Goal: Task Accomplishment & Management: Complete application form

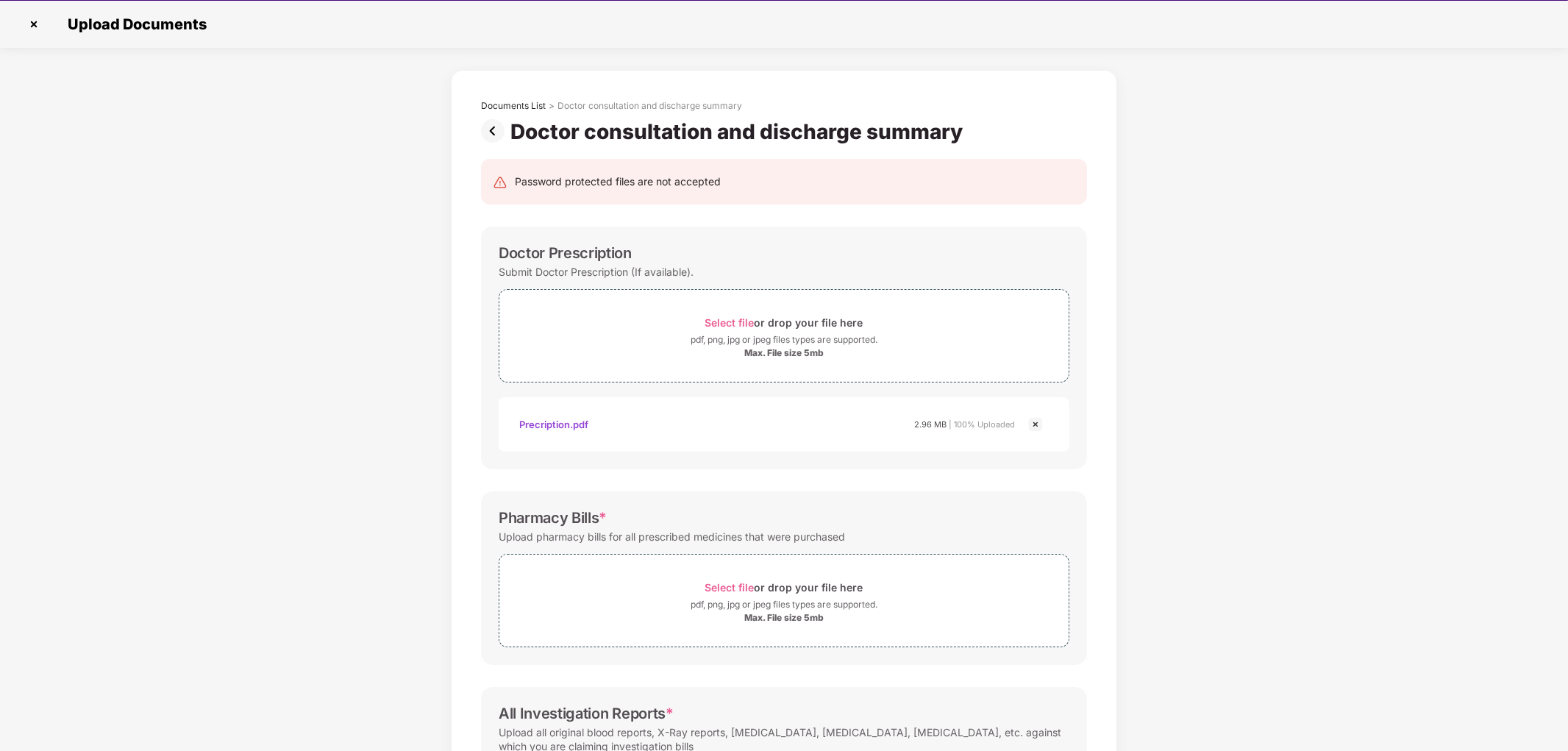
scroll to position [212, 0]
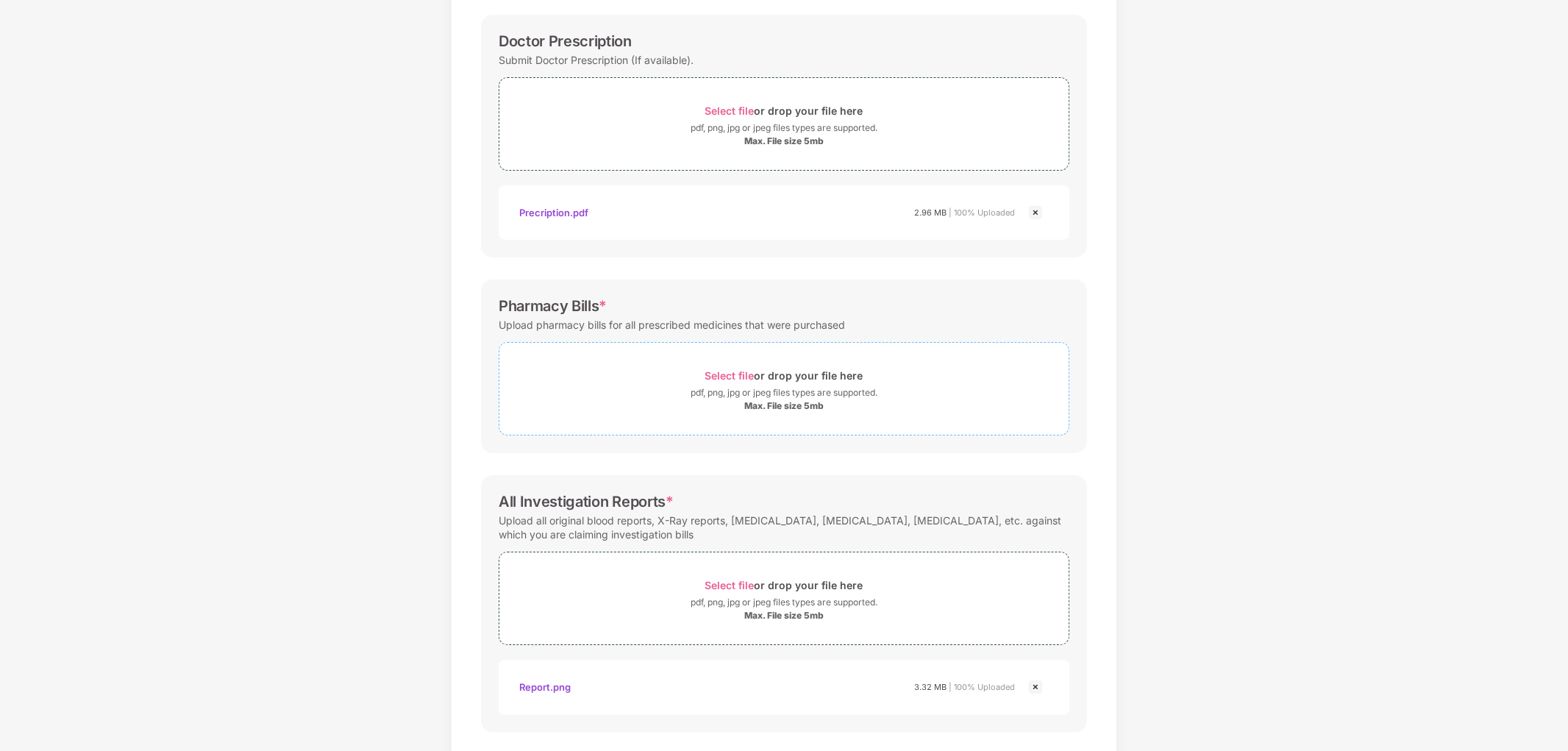
click at [741, 378] on span "Select file" at bounding box center [730, 375] width 49 height 13
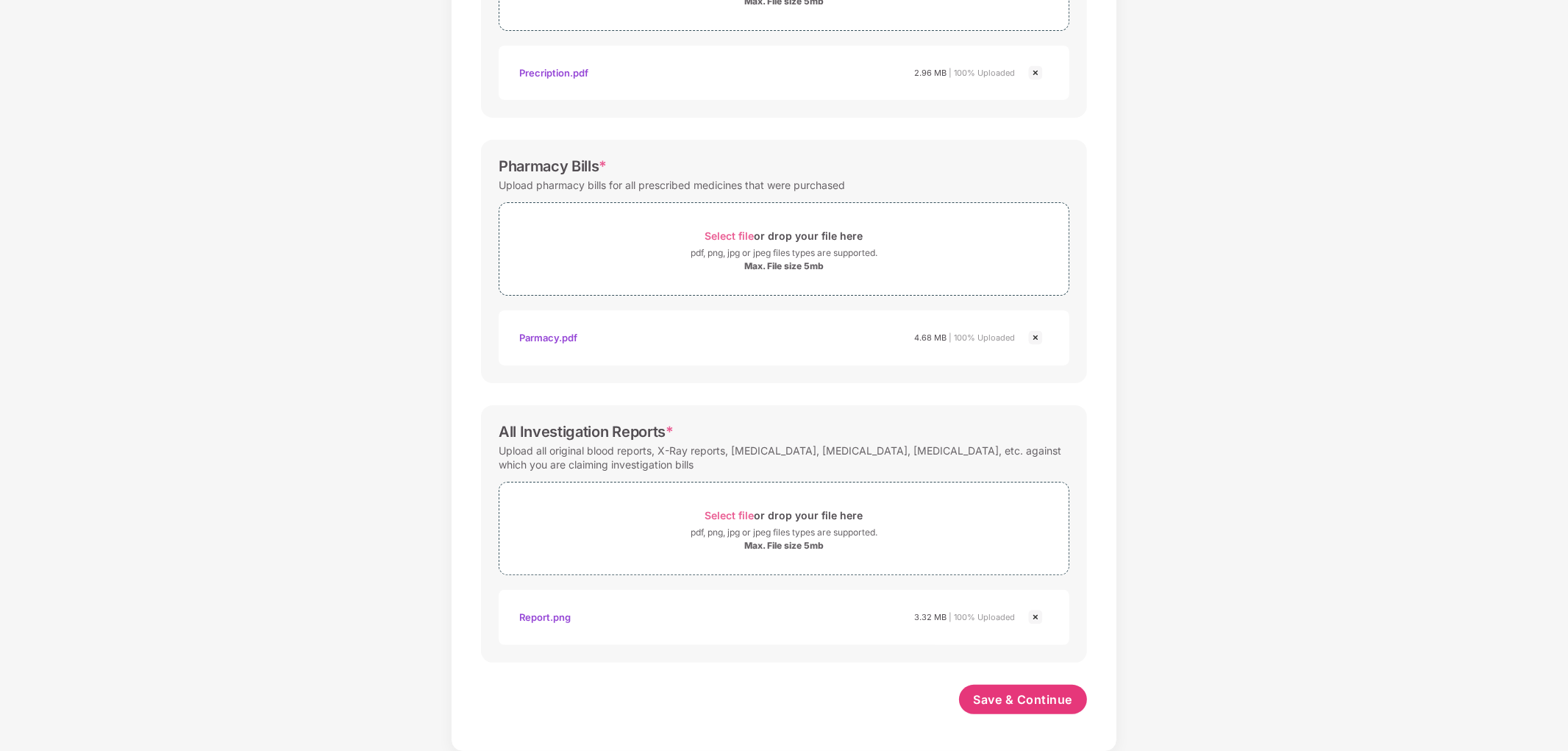
scroll to position [351, 0]
click at [1014, 694] on span "Save & Continue" at bounding box center [1024, 699] width 100 height 16
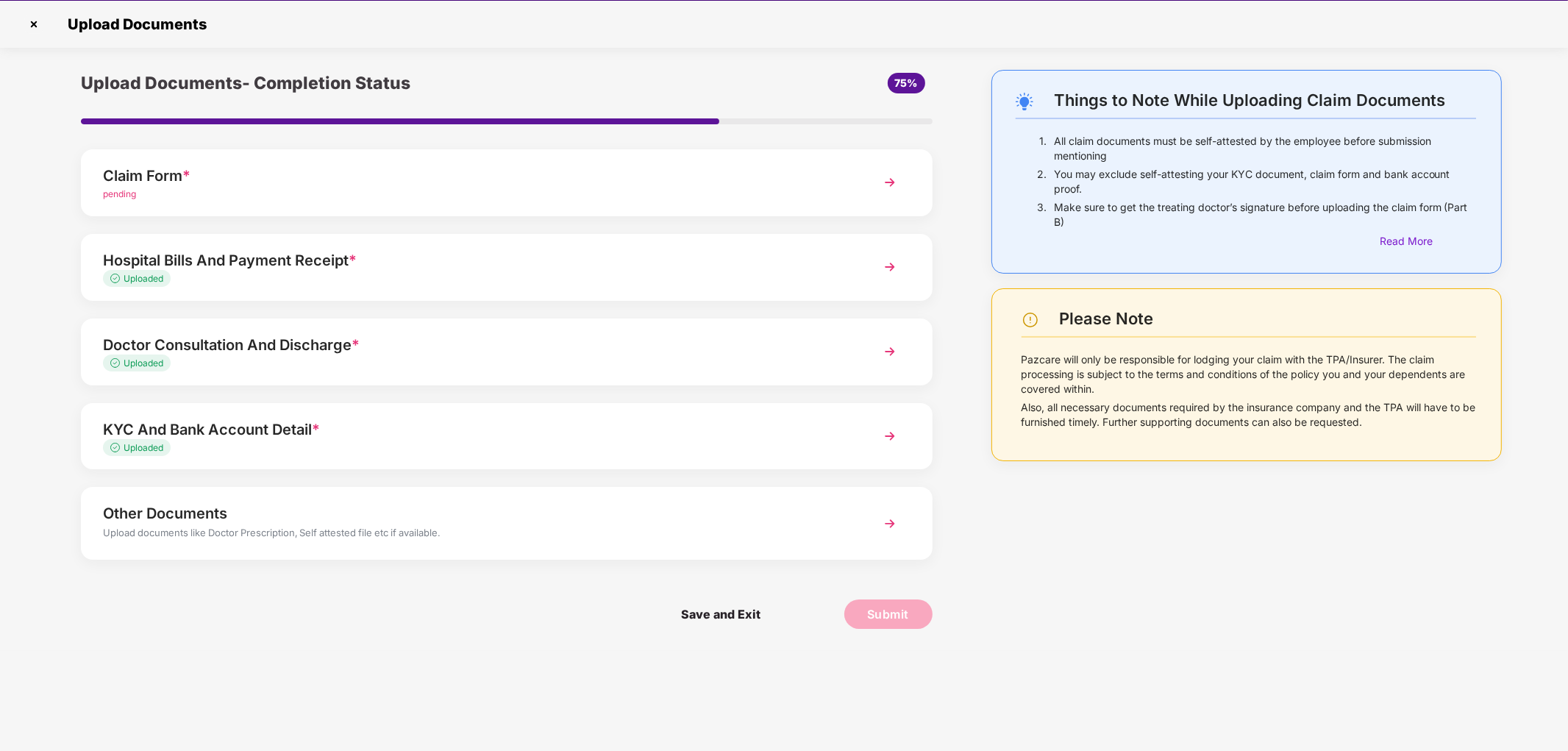
click at [196, 255] on div "Hospital Bills And Payment Receipt *" at bounding box center [473, 260] width 740 height 24
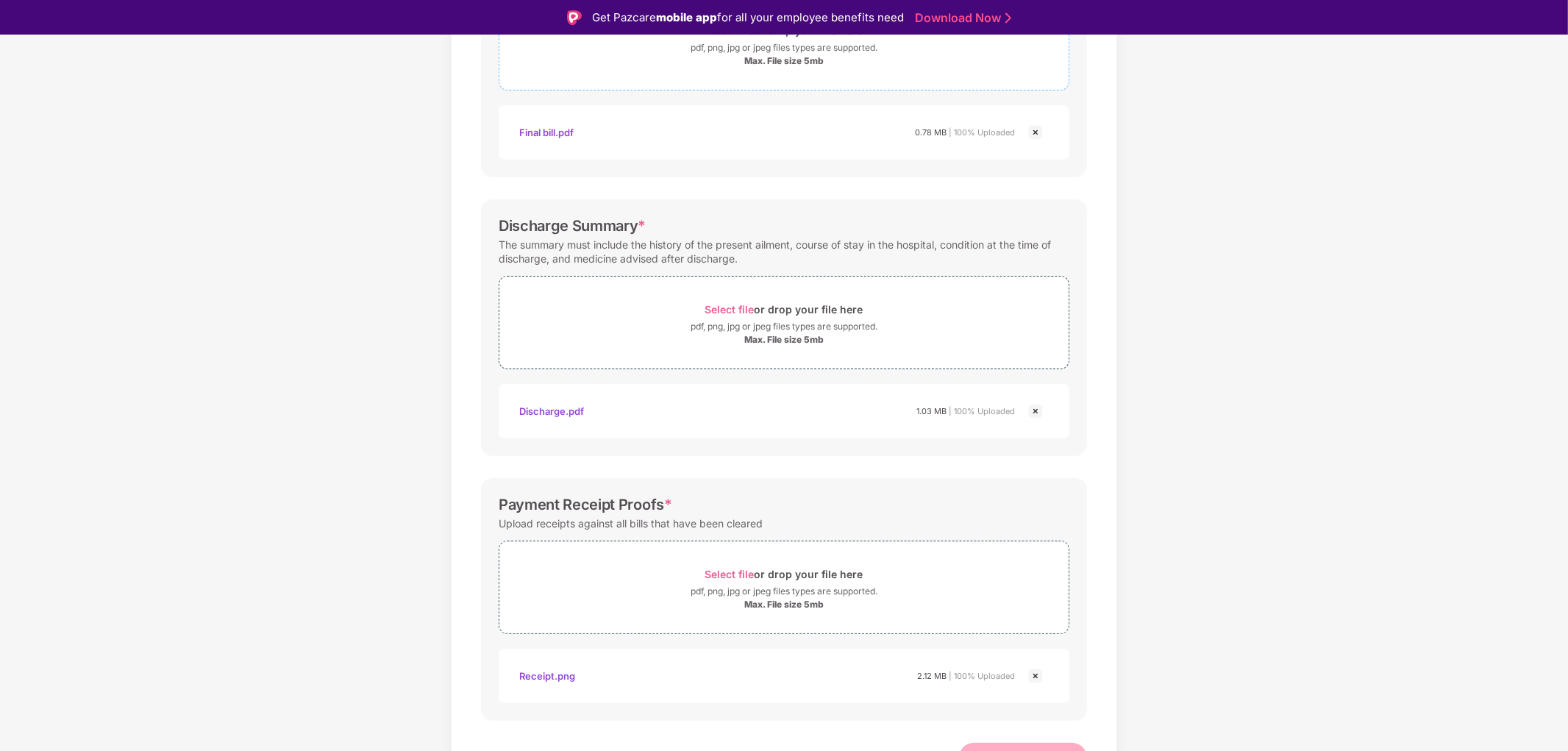
scroll to position [350, 0]
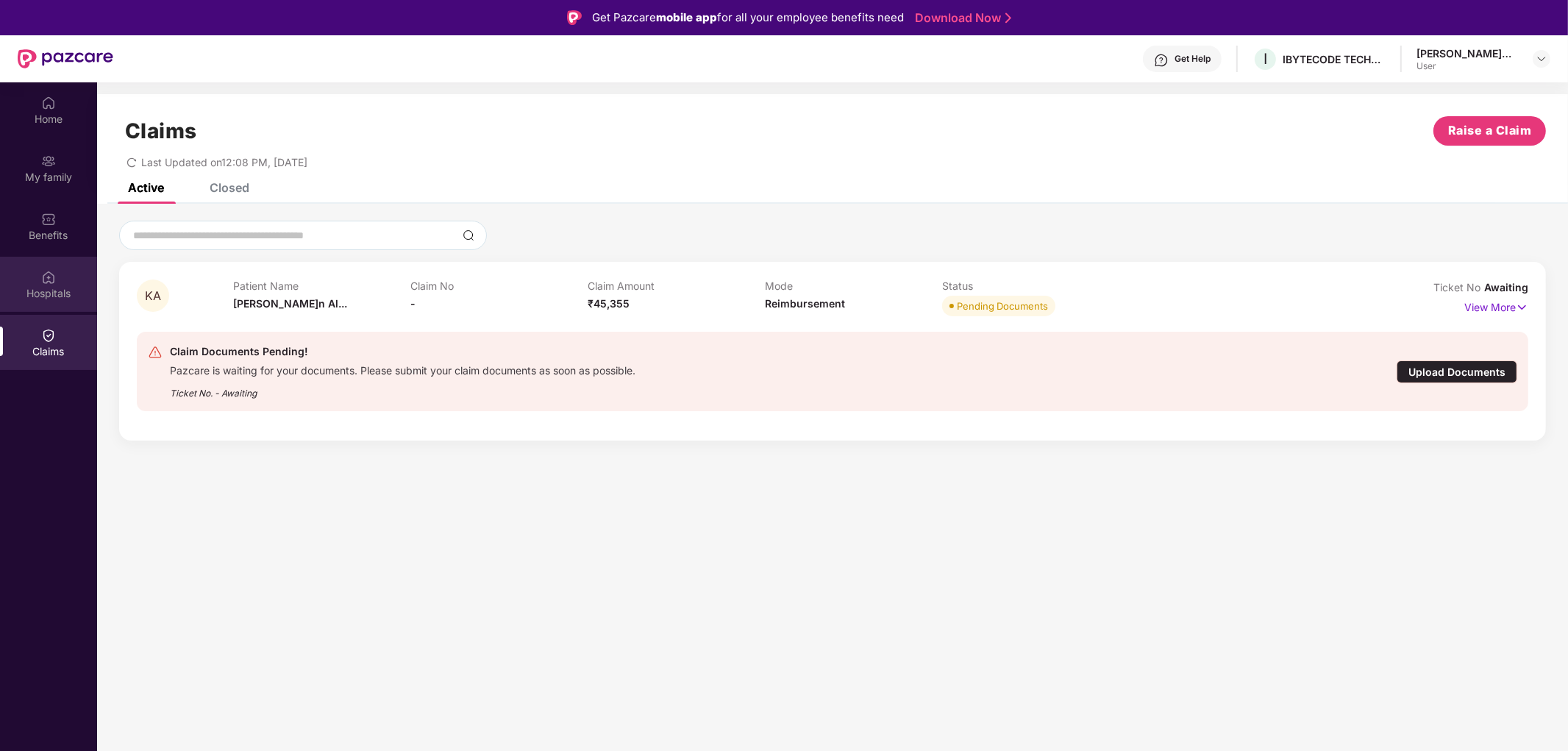
click at [74, 281] on div "Hospitals" at bounding box center [48, 284] width 97 height 55
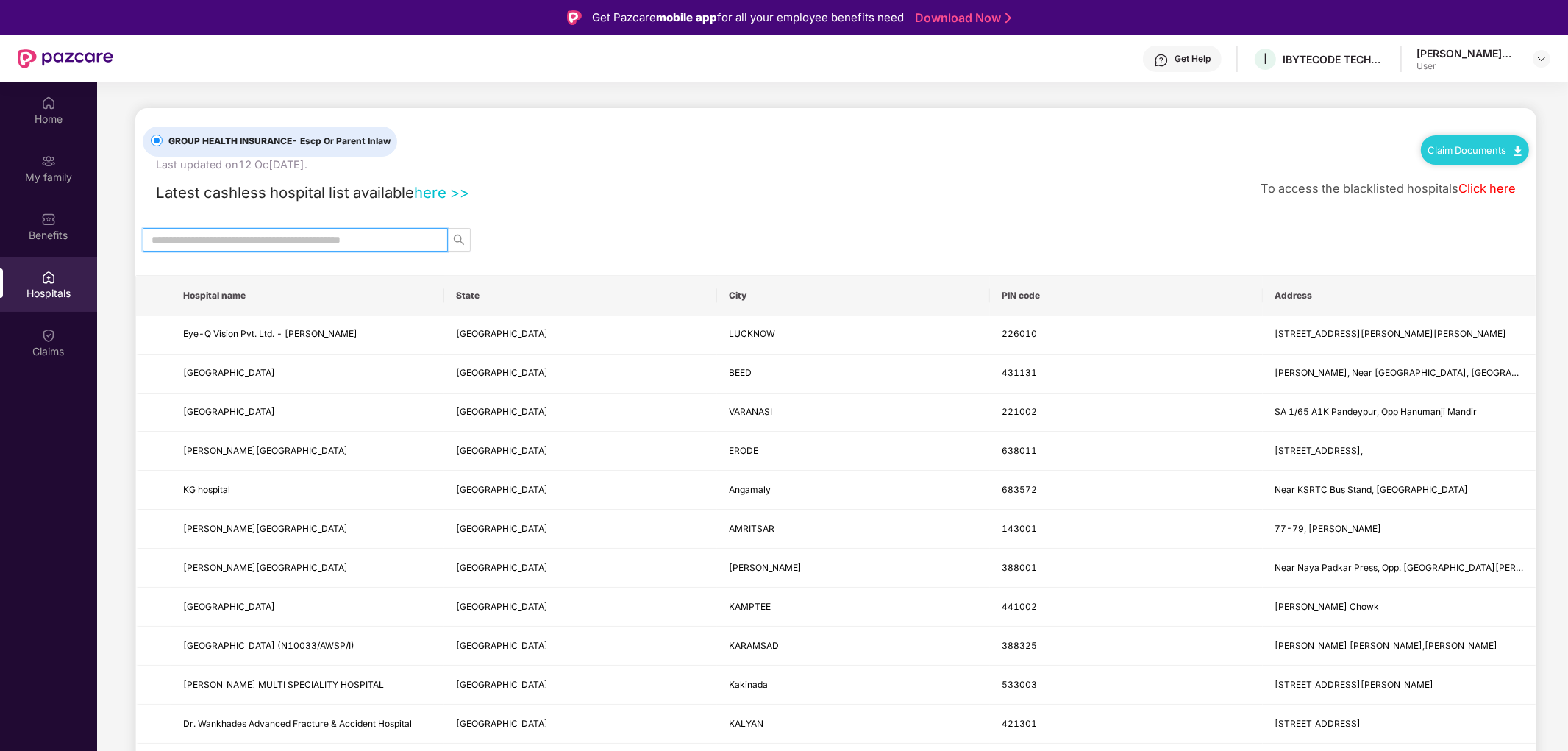
click at [357, 245] on input "text" at bounding box center [289, 239] width 275 height 16
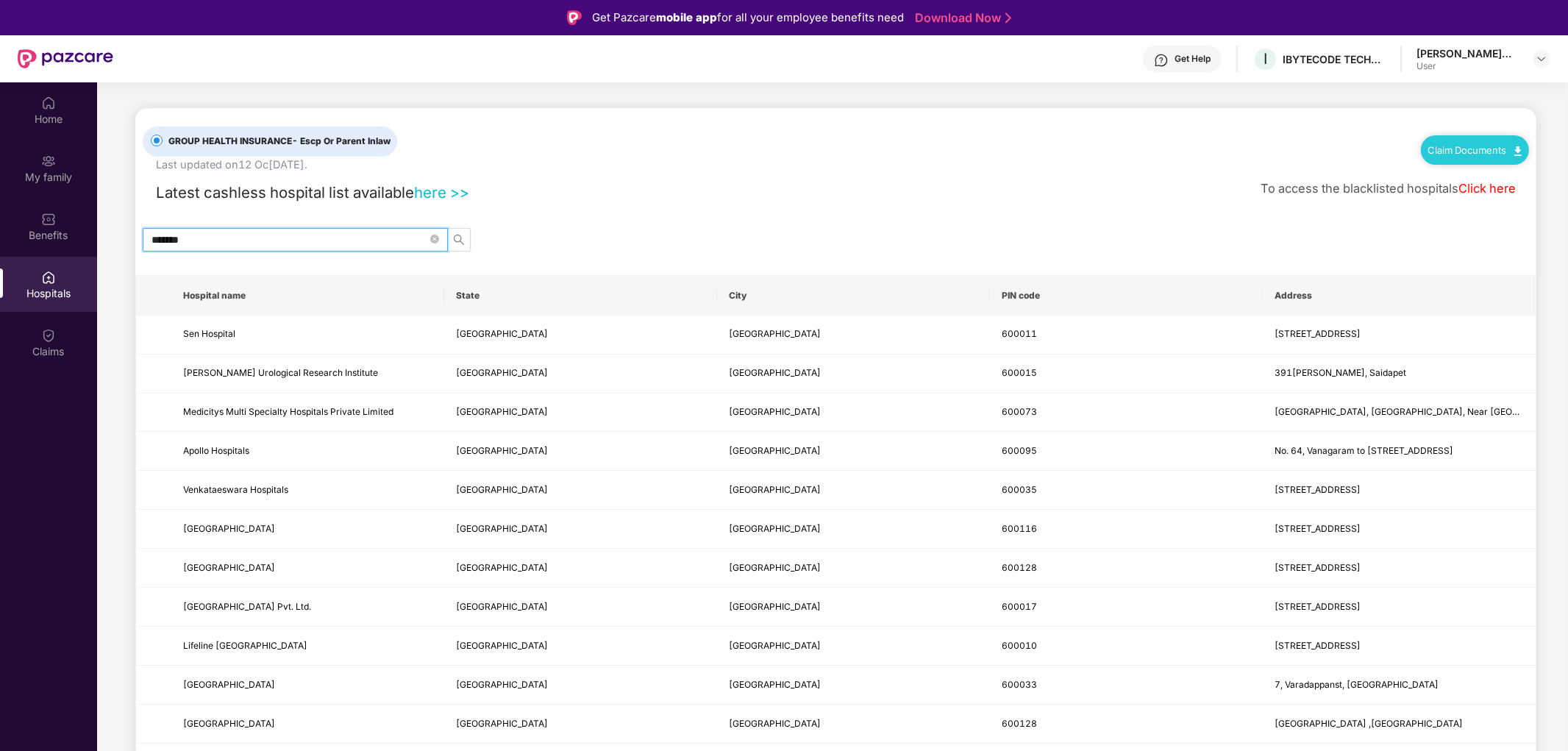
type input "*******"
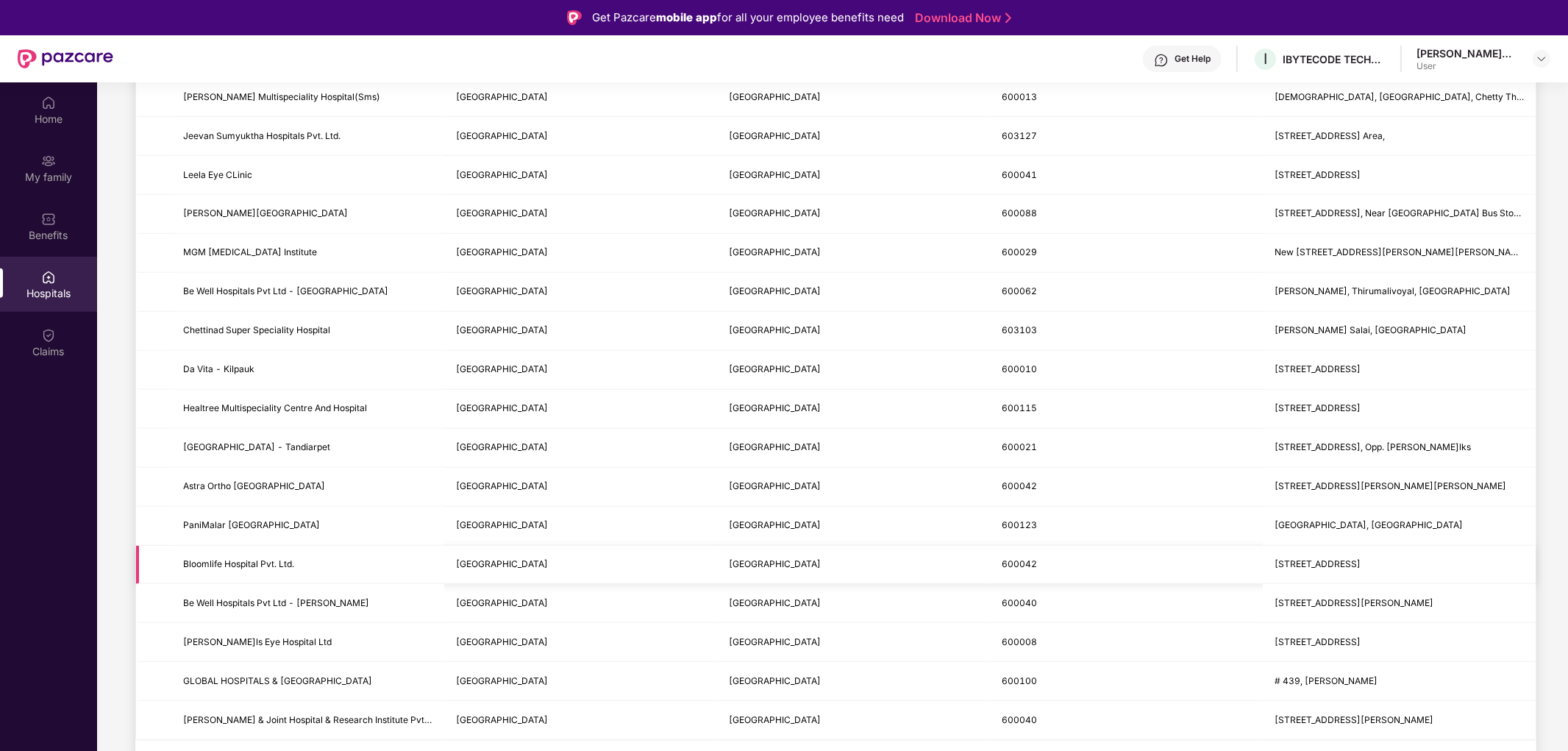
scroll to position [82, 0]
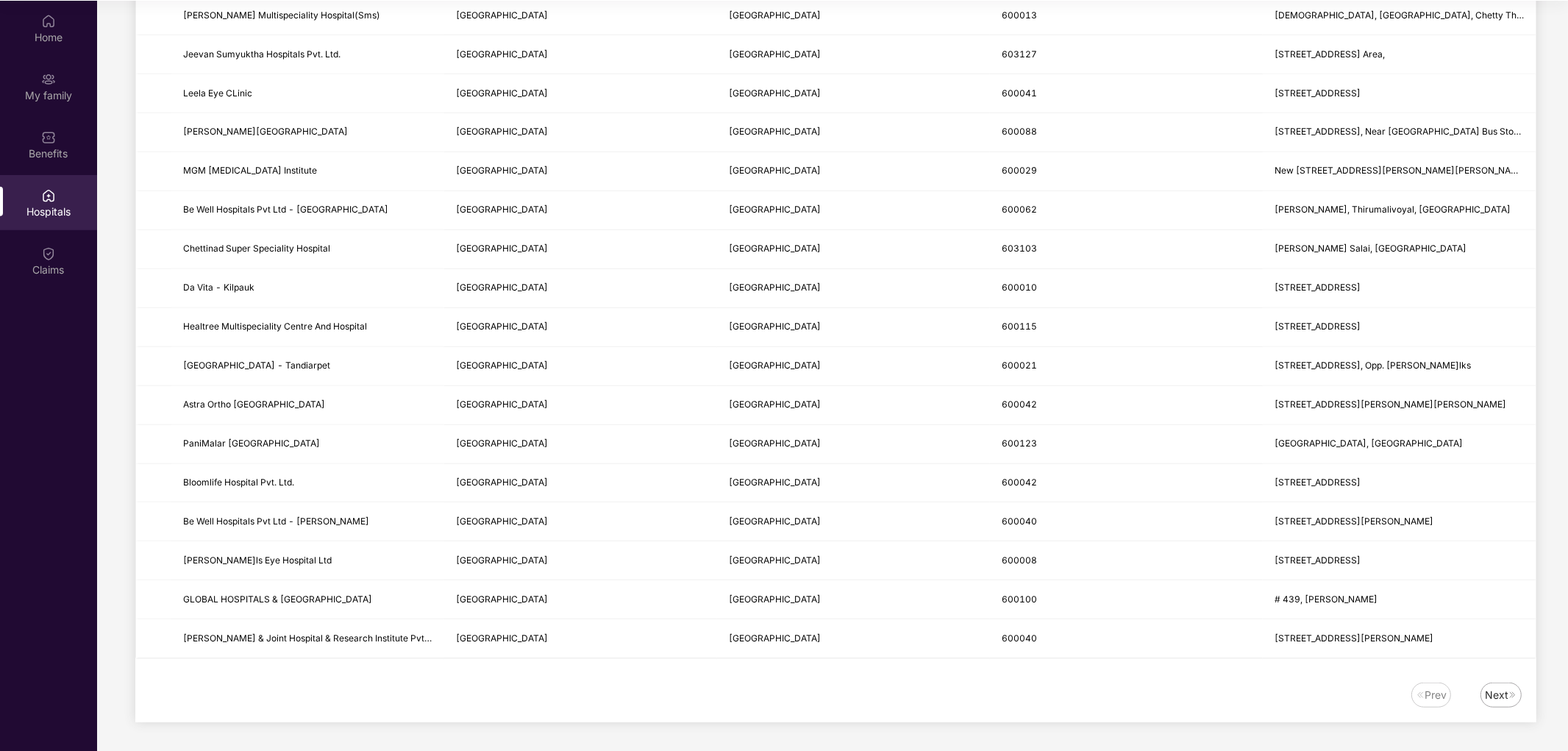
click at [1509, 695] on img at bounding box center [1513, 695] width 8 height 8
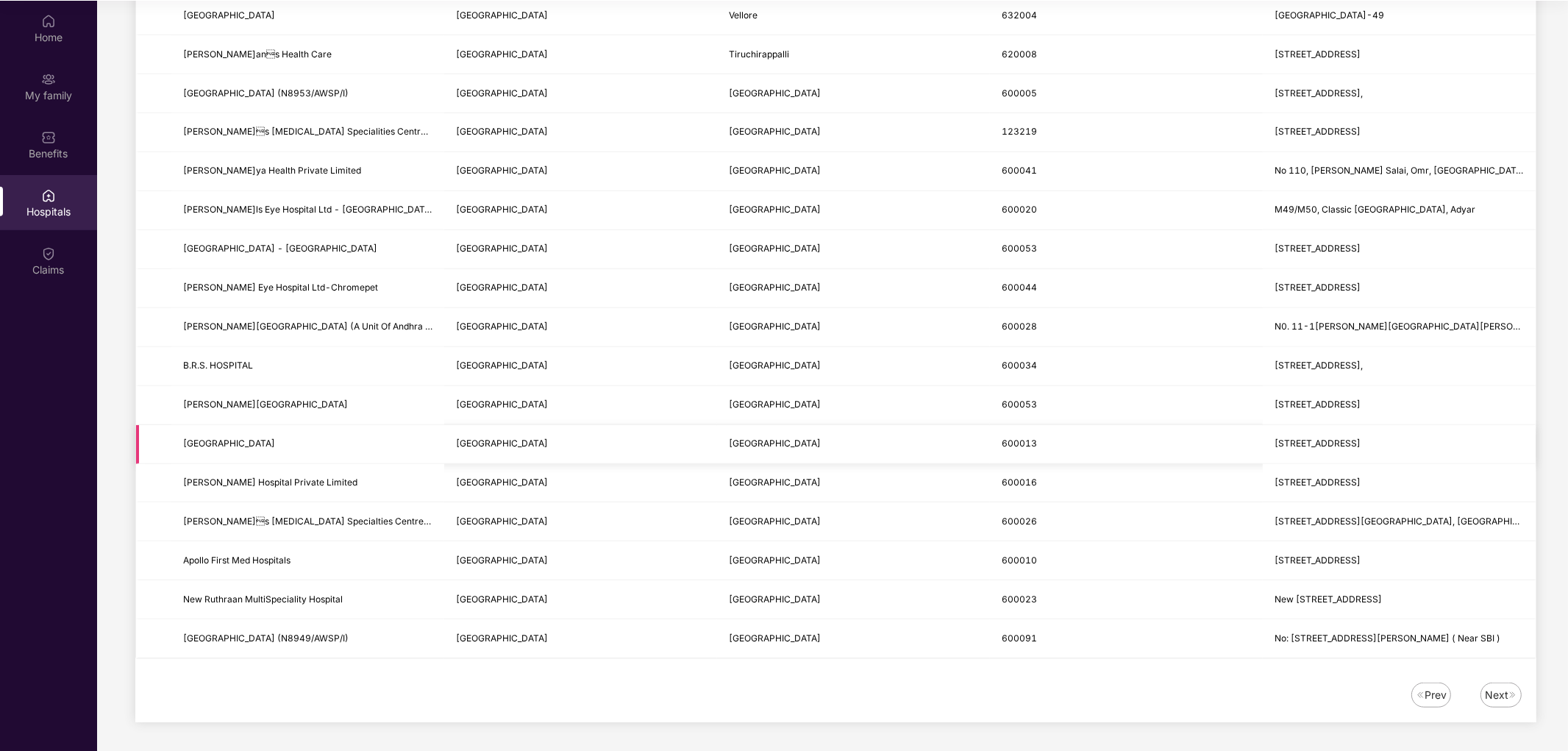
scroll to position [1583, 0]
click at [1509, 704] on div "Next" at bounding box center [1501, 695] width 41 height 25
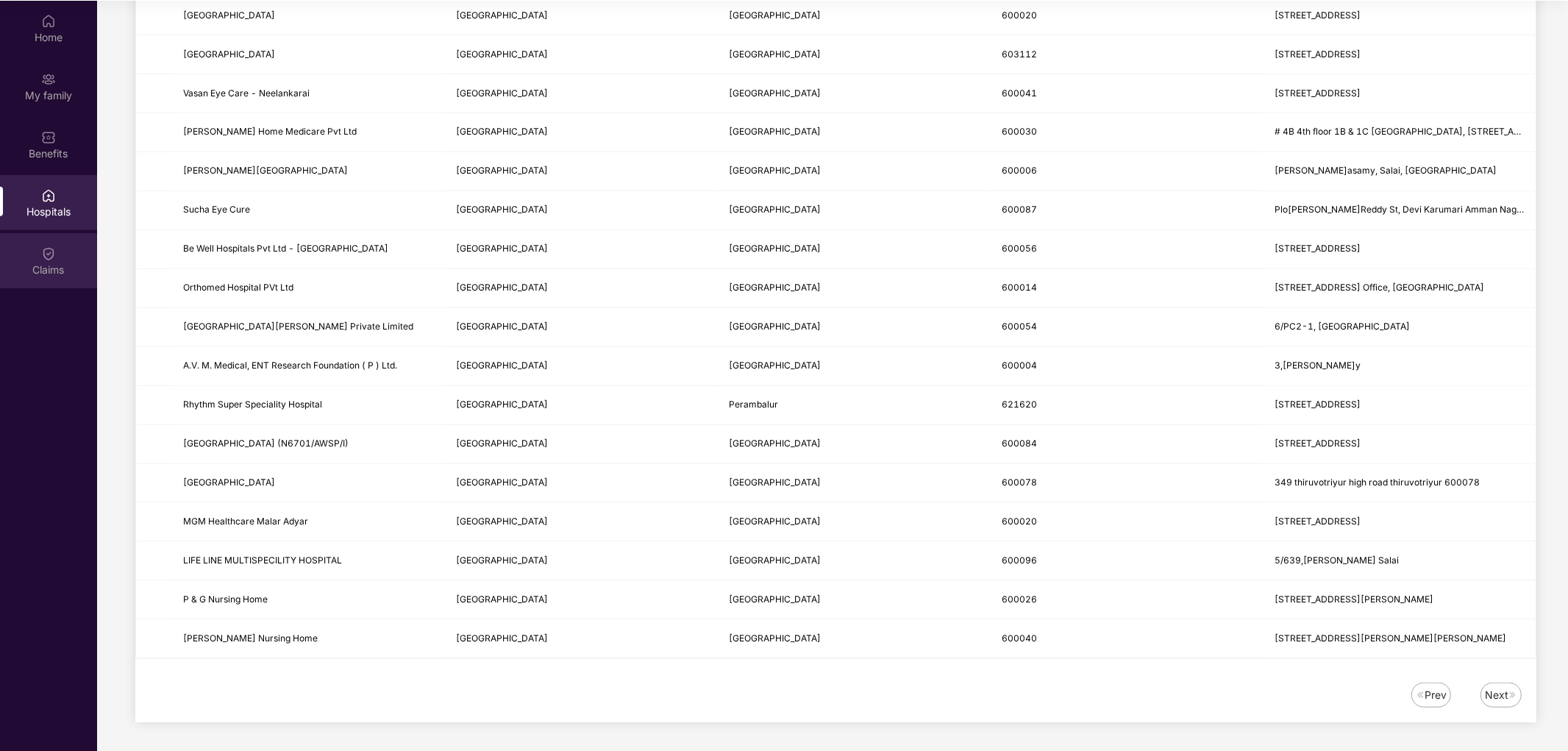
click at [60, 248] on div "Claims" at bounding box center [48, 260] width 97 height 55
